Goal: Task Accomplishment & Management: Complete application form

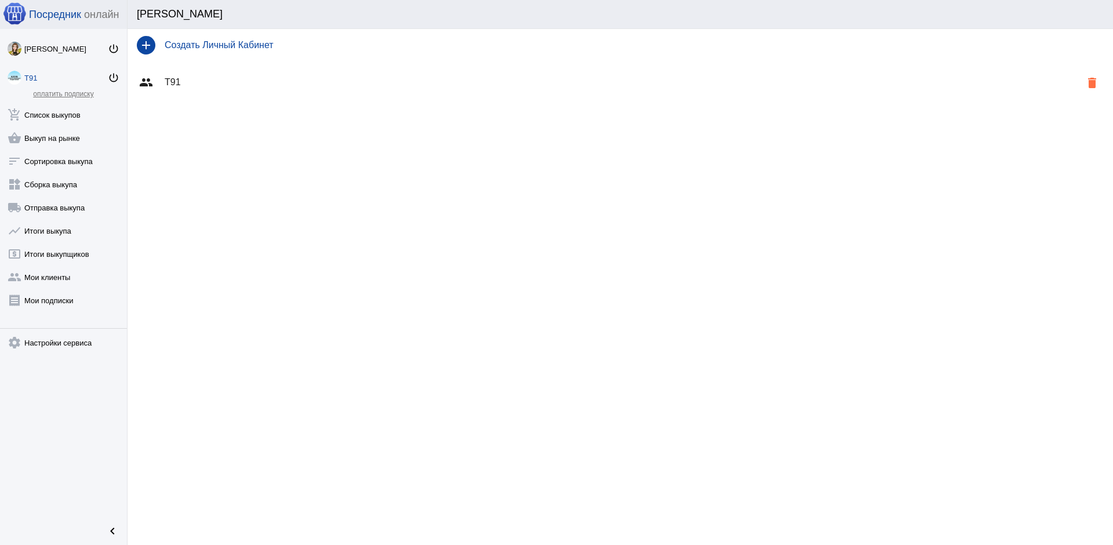
click at [72, 93] on link "оплатить подписку" at bounding box center [63, 94] width 60 height 8
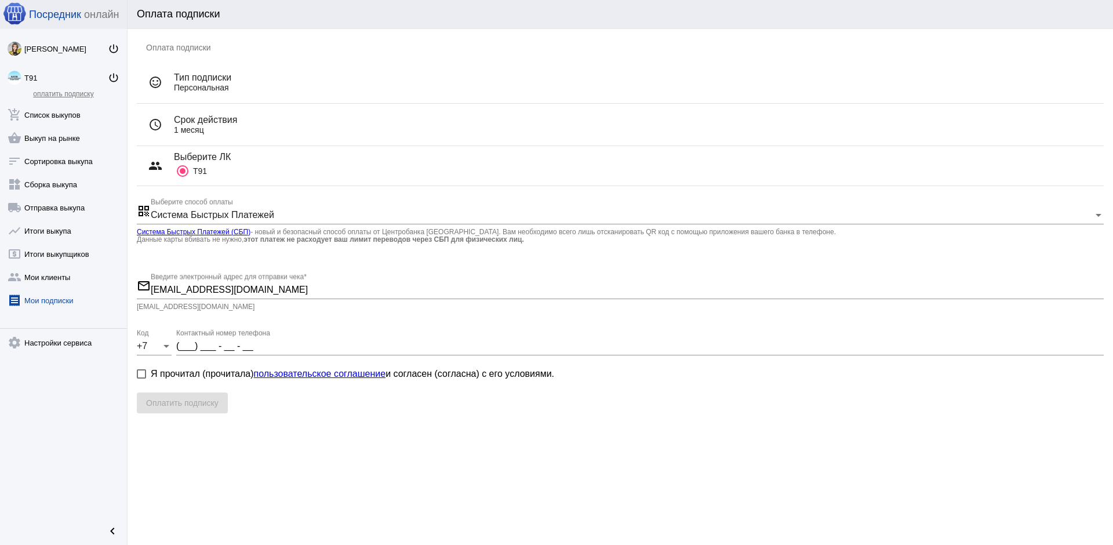
click at [162, 376] on span "Я прочитал (прочитала) пользовательское соглашение и [PERSON_NAME] (согласна) с…" at bounding box center [352, 374] width 403 height 14
click at [141, 378] on input "Я прочитал (прочитала) пользовательское соглашение и [PERSON_NAME] (согласна) с…" at bounding box center [141, 378] width 1 height 1
checkbox input "true"
click at [180, 346] on input "(___) ___ - __ - __" at bounding box center [639, 346] width 927 height 10
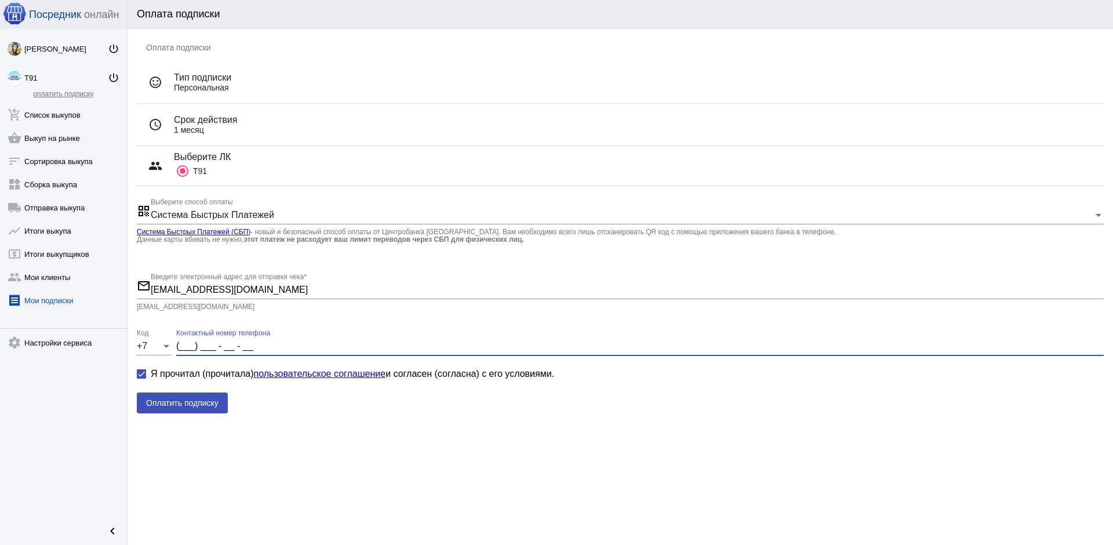
type input "9"
type input "(9__) ___ - __ - __"
type input "95"
type input "(95_) ___ - __ - __"
type input "951"
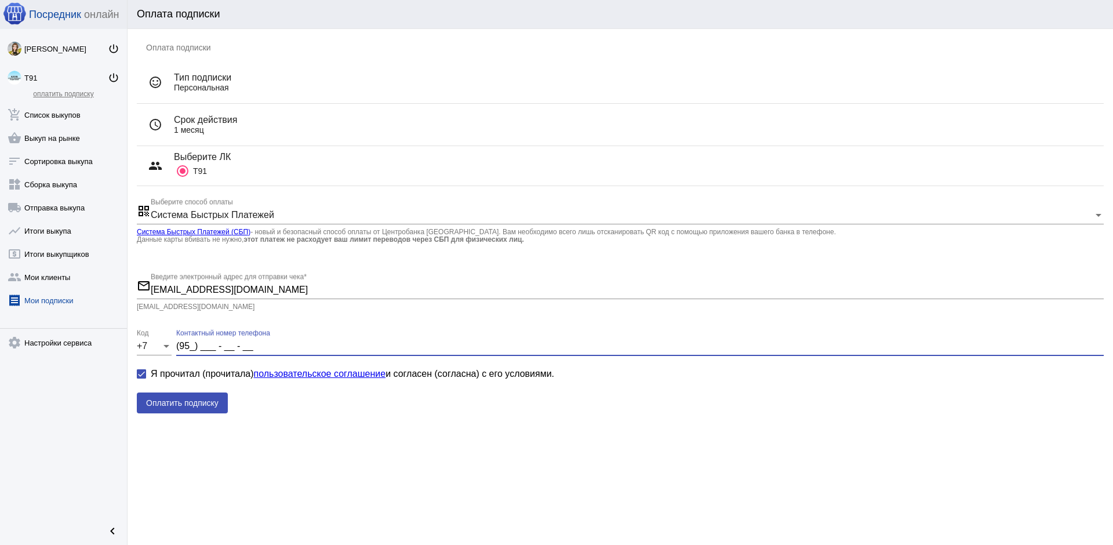
type input "(951) ___ - __ - __"
type input "9514"
type input "(951) 4__ - __ - __"
type input "95147"
type input "(951) 47_ - __ - __"
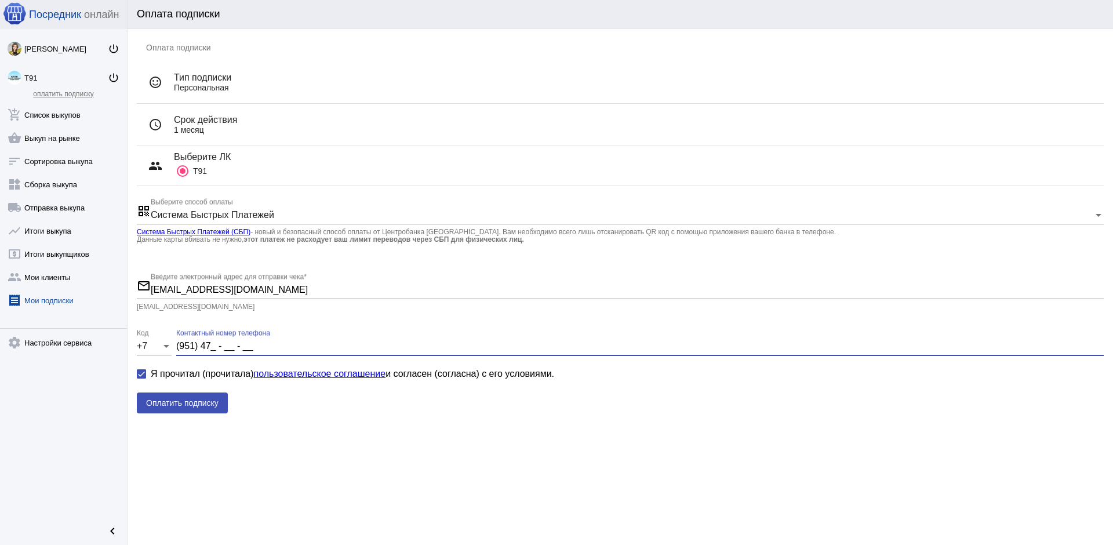
type input "951479"
type input "(951) 479 - __ - __"
type input "9514792"
type input "(951) 479 - 2_ - __"
type input "95147928"
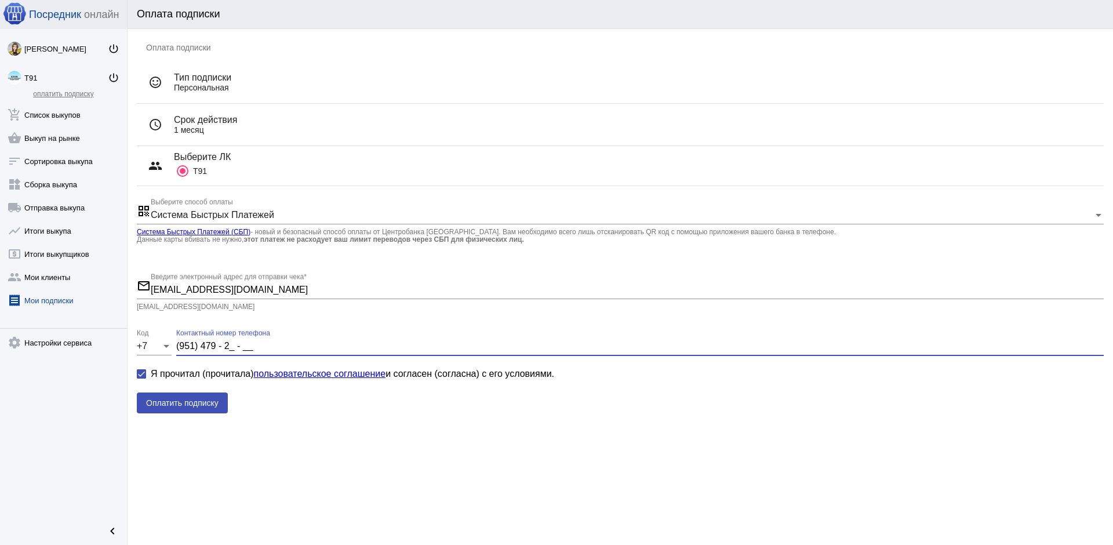
type input "(951) 479 - 28 - __"
type input "951479283"
type input "(951) 479 - 28 - 3_"
type input "9514792839"
type input "(951) 479 - 28 - 39"
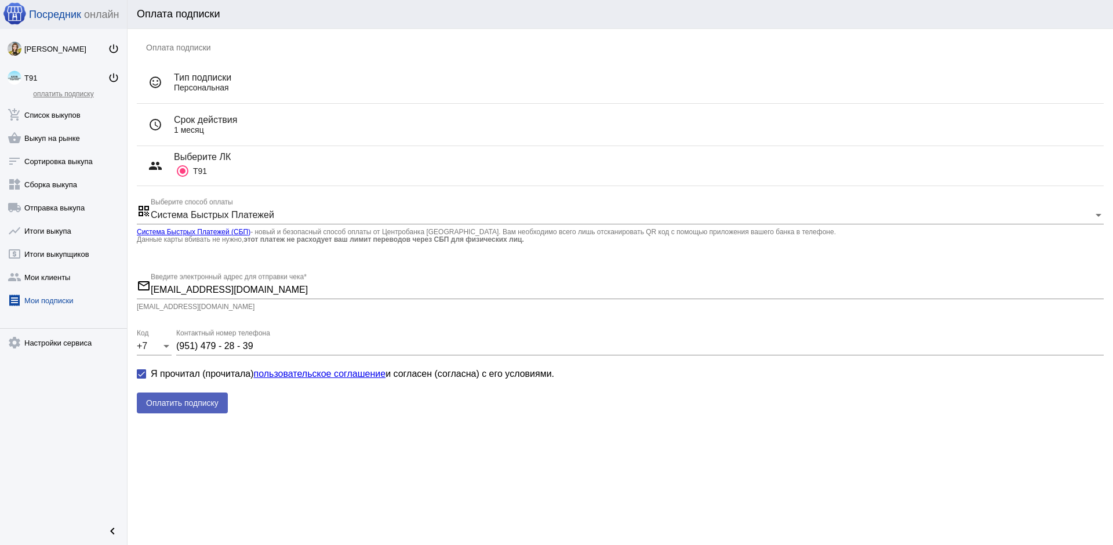
click at [183, 399] on span "Оплатить подписку" at bounding box center [182, 402] width 72 height 9
click at [31, 78] on div "Т91" at bounding box center [65, 78] width 83 height 9
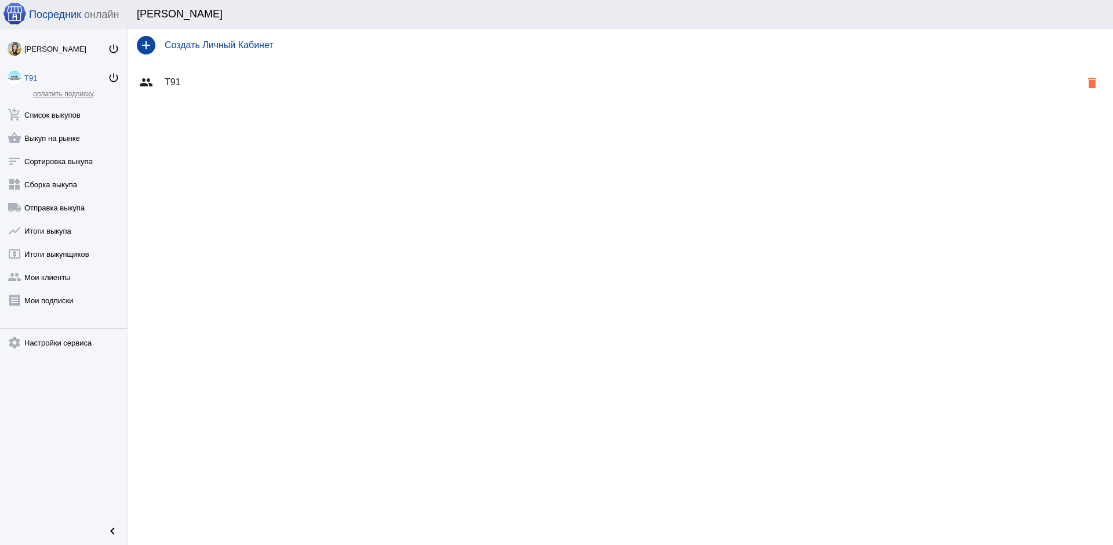
click at [183, 52] on div "add Создать Личный Кабинет" at bounding box center [620, 45] width 985 height 32
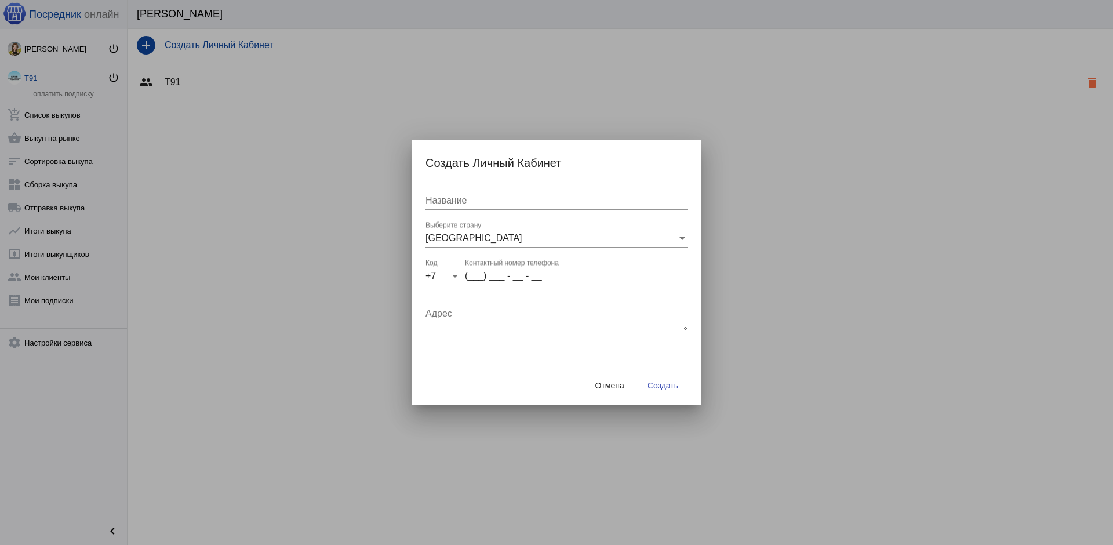
click at [475, 199] on input "Название" at bounding box center [556, 200] width 262 height 10
type input "Т92"
click at [475, 278] on input "(___) ___ - __ - __" at bounding box center [576, 276] width 223 height 10
type input "(951) 479 - 28 - 39"
click at [662, 385] on span "Создать" at bounding box center [662, 385] width 31 height 9
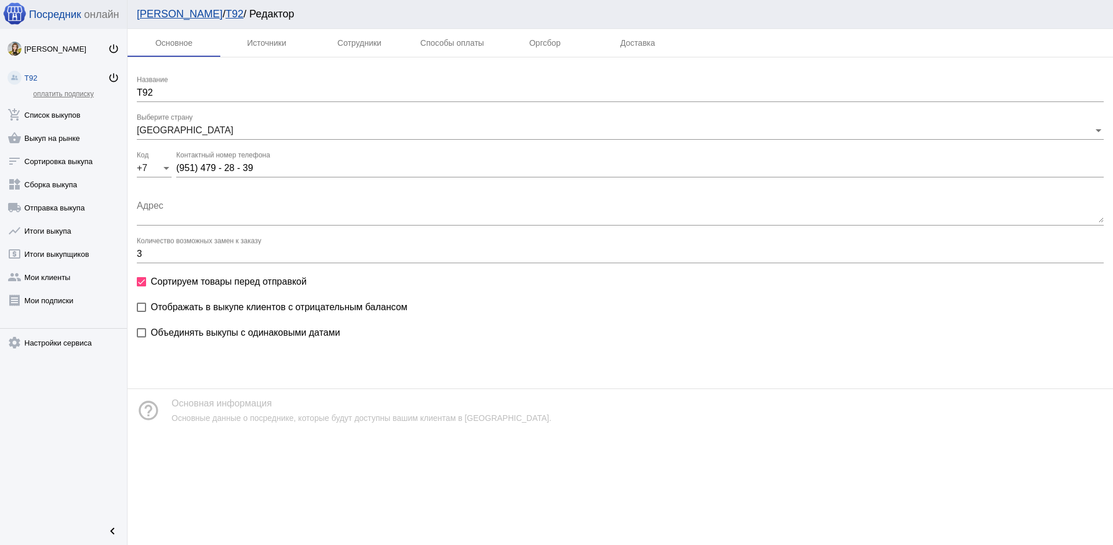
click at [163, 13] on link "[PERSON_NAME]" at bounding box center [180, 14] width 86 height 12
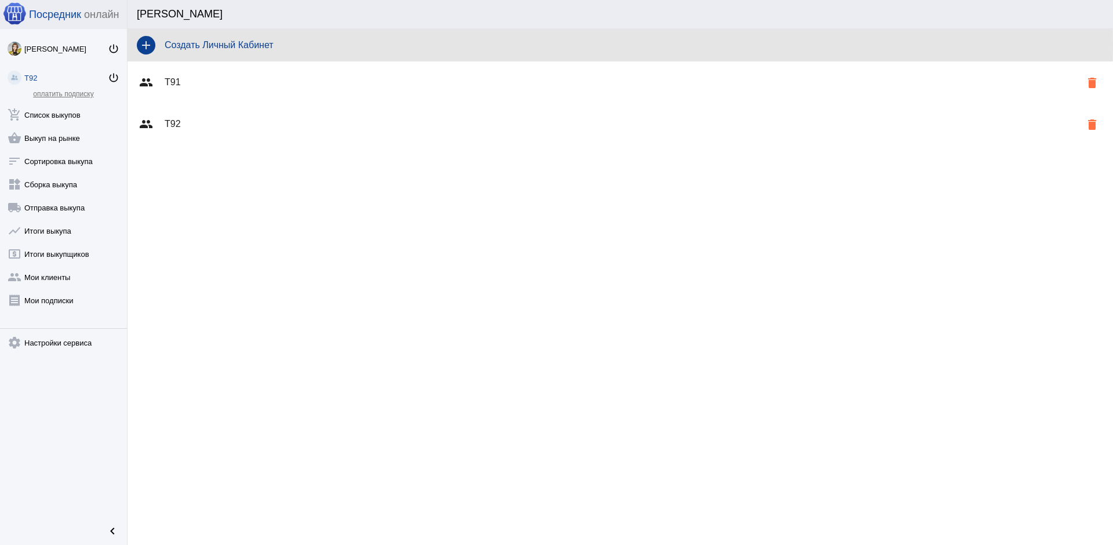
click at [185, 45] on h4 "Создать Личный Кабинет" at bounding box center [634, 45] width 939 height 10
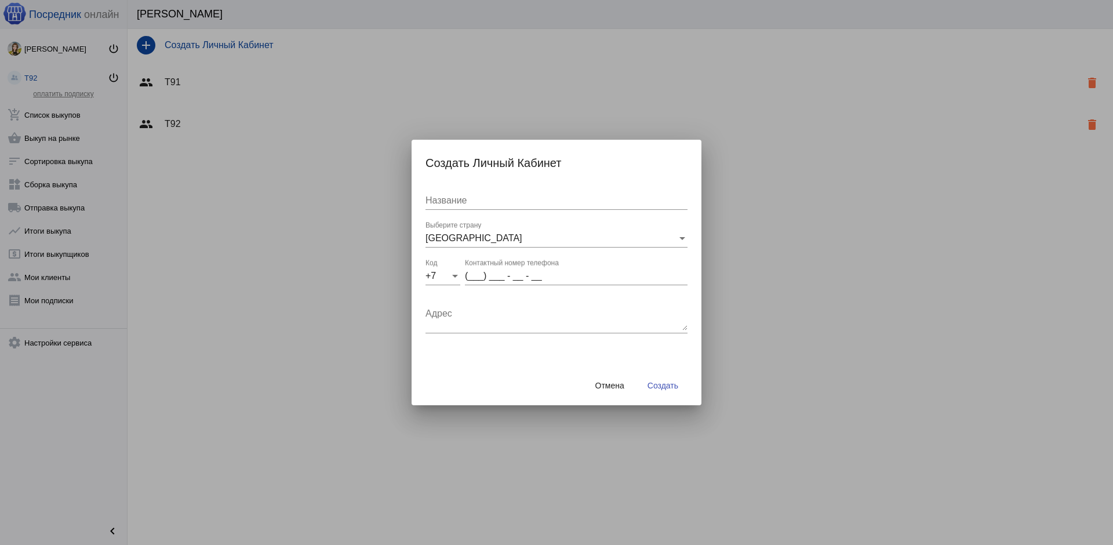
click at [480, 196] on input "Название" at bounding box center [556, 200] width 262 height 10
click at [661, 383] on span "Создать" at bounding box center [662, 385] width 31 height 9
click at [434, 202] on input "с278" at bounding box center [556, 200] width 262 height 10
click at [429, 203] on input "с278" at bounding box center [556, 200] width 262 height 10
type input "С278"
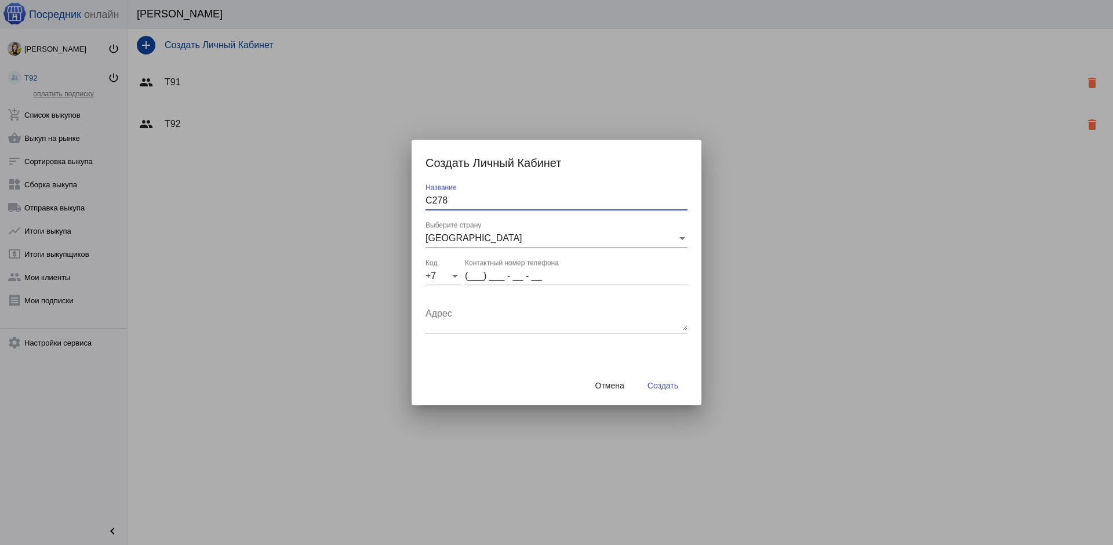
click at [667, 389] on span "Создать" at bounding box center [662, 385] width 31 height 9
click at [475, 278] on input "(___) ___ - __ - __" at bounding box center [576, 276] width 223 height 10
type input "(951) 479 - 28 - 39"
click at [661, 383] on span "Создать" at bounding box center [662, 385] width 31 height 9
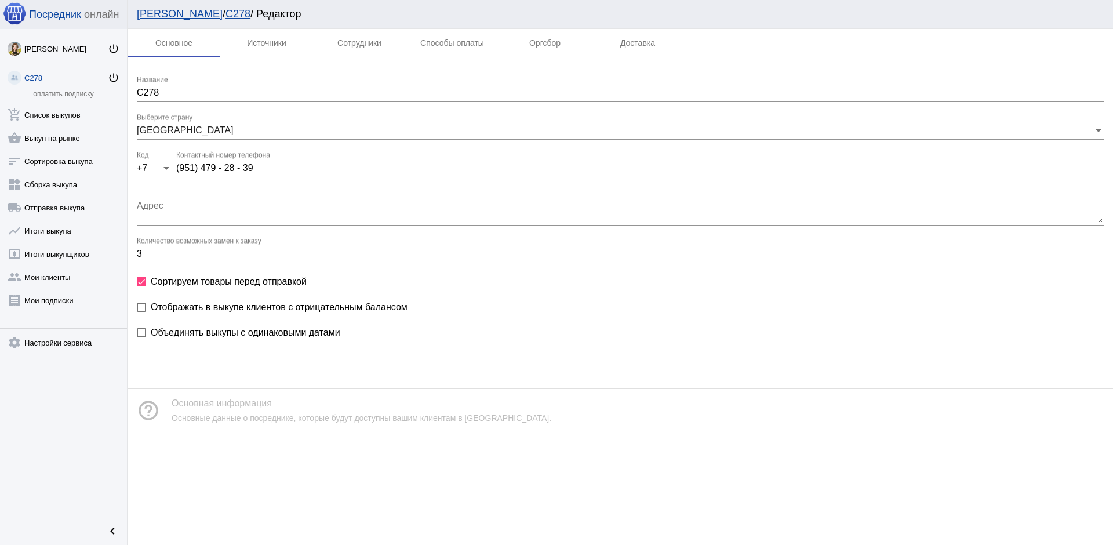
click at [146, 13] on link "[PERSON_NAME]" at bounding box center [180, 14] width 86 height 12
